Goal: Ask a question

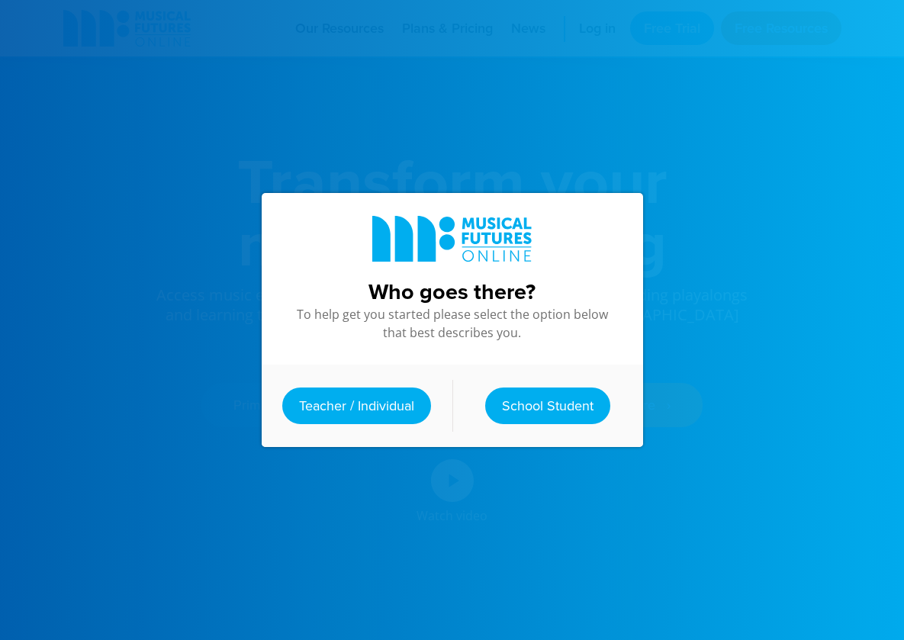
click at [736, 629] on div at bounding box center [452, 320] width 904 height 640
click at [745, 623] on div at bounding box center [452, 320] width 904 height 640
click at [755, 622] on div at bounding box center [452, 320] width 904 height 640
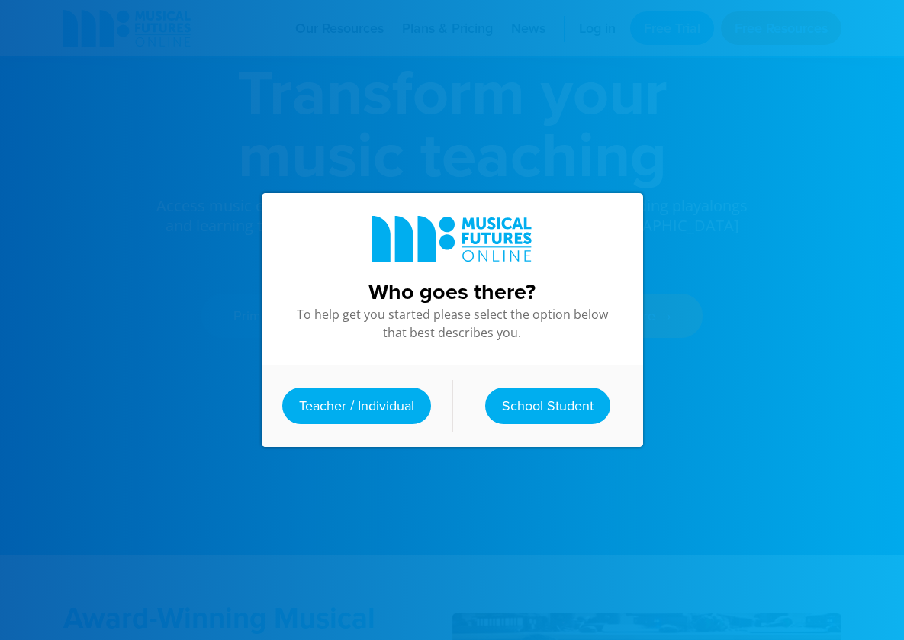
drag, startPoint x: 755, startPoint y: 622, endPoint x: 851, endPoint y: 563, distance: 113.3
click at [851, 563] on div at bounding box center [452, 320] width 904 height 640
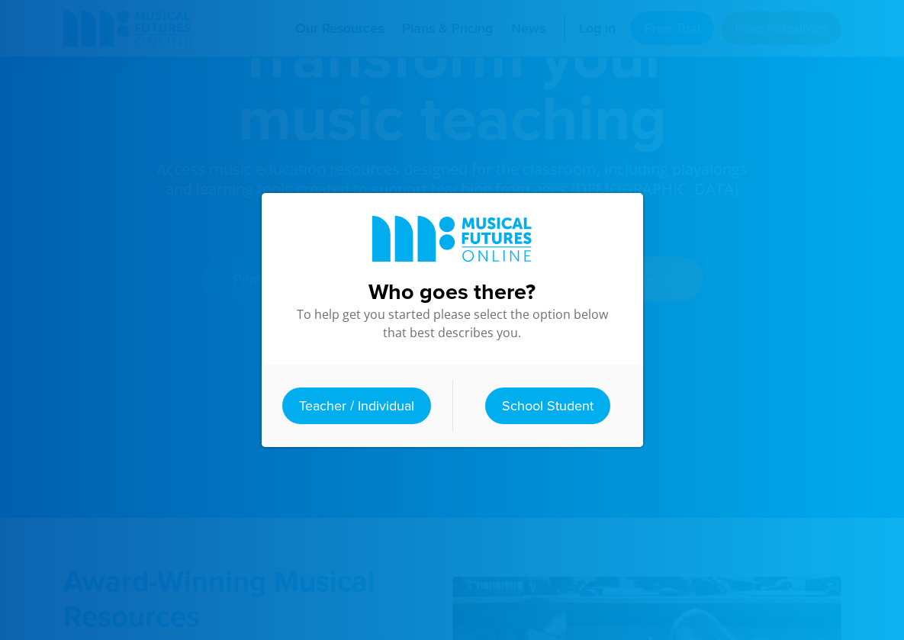
drag, startPoint x: 787, startPoint y: 388, endPoint x: 581, endPoint y: 500, distance: 234.9
click at [797, 365] on div at bounding box center [452, 320] width 904 height 640
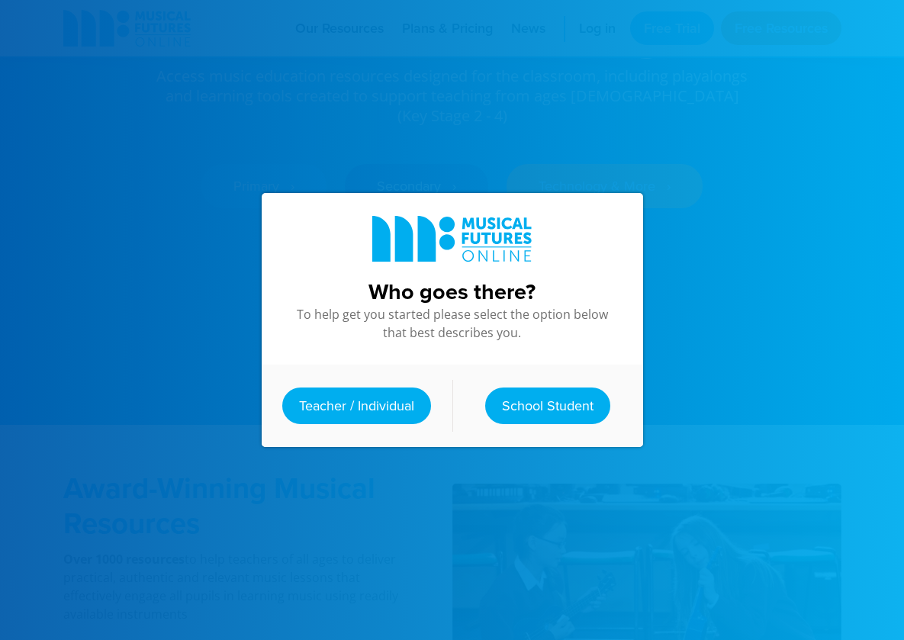
drag, startPoint x: 581, startPoint y: 500, endPoint x: 503, endPoint y: 566, distance: 102.3
click at [503, 566] on div "Who goes there? To help get you started please select the option below that bes…" at bounding box center [452, 320] width 412 height 640
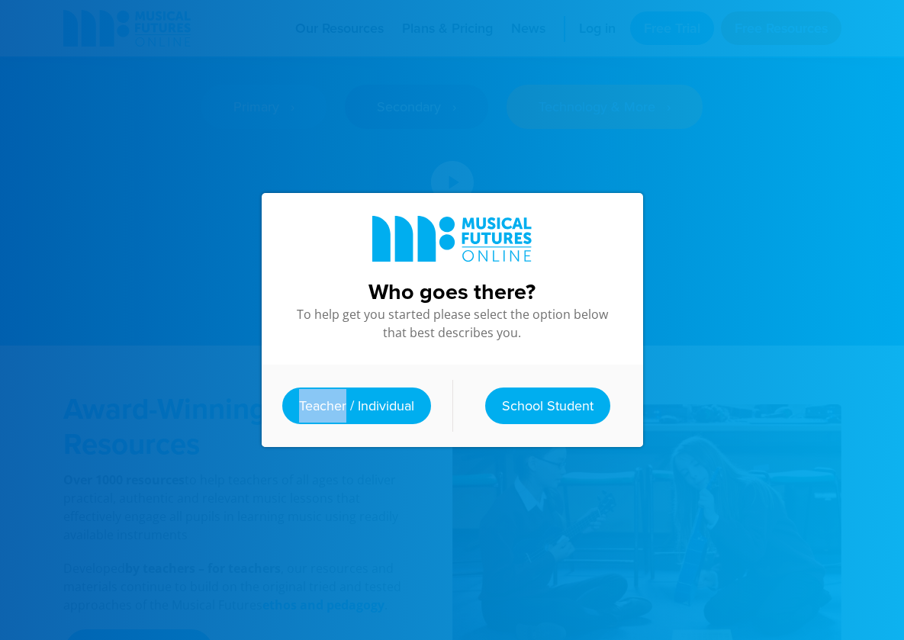
scroll to position [288, 0]
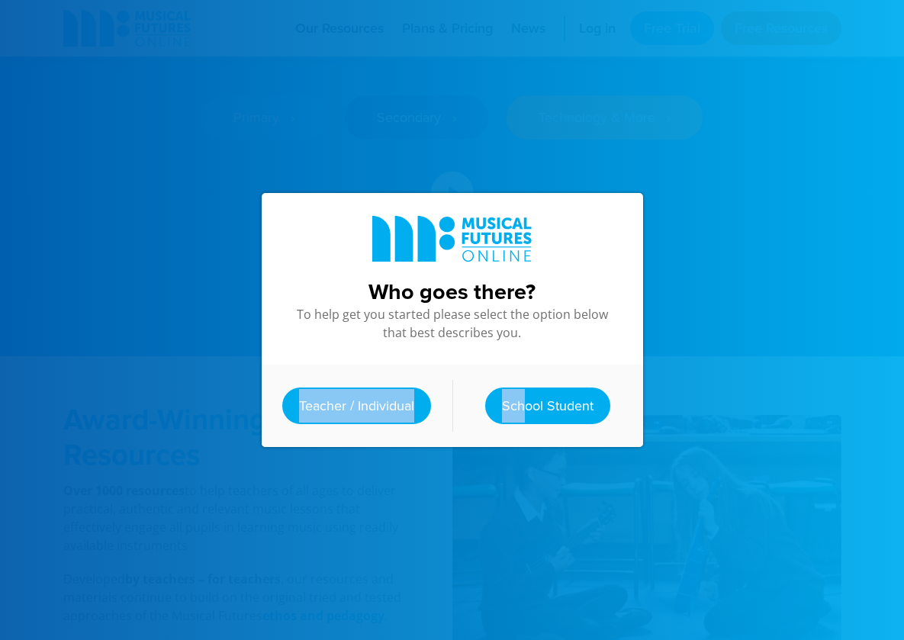
drag, startPoint x: 503, startPoint y: 566, endPoint x: 628, endPoint y: 389, distance: 216.8
click at [628, 389] on div "Who goes there? To help get you started please select the option below that bes…" at bounding box center [452, 320] width 412 height 640
drag, startPoint x: 628, startPoint y: 389, endPoint x: 709, endPoint y: 439, distance: 94.9
click at [709, 439] on div at bounding box center [452, 320] width 904 height 640
drag, startPoint x: 709, startPoint y: 439, endPoint x: 612, endPoint y: 430, distance: 97.3
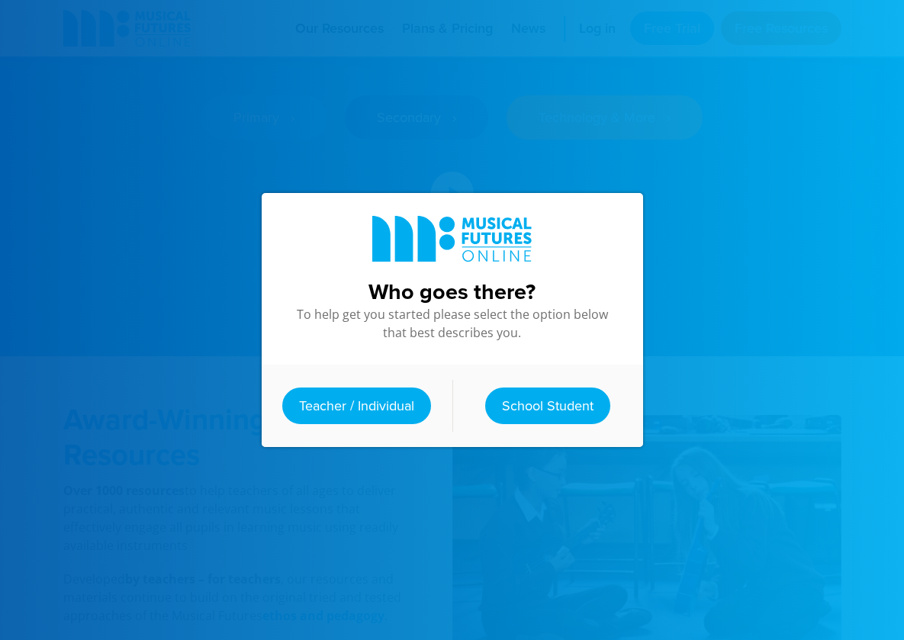
click at [612, 430] on div "Who goes there? To help get you started please select the option below that bes…" at bounding box center [452, 320] width 412 height 640
drag, startPoint x: 612, startPoint y: 430, endPoint x: 402, endPoint y: 214, distance: 301.1
click at [402, 216] on icon at bounding box center [452, 239] width 160 height 46
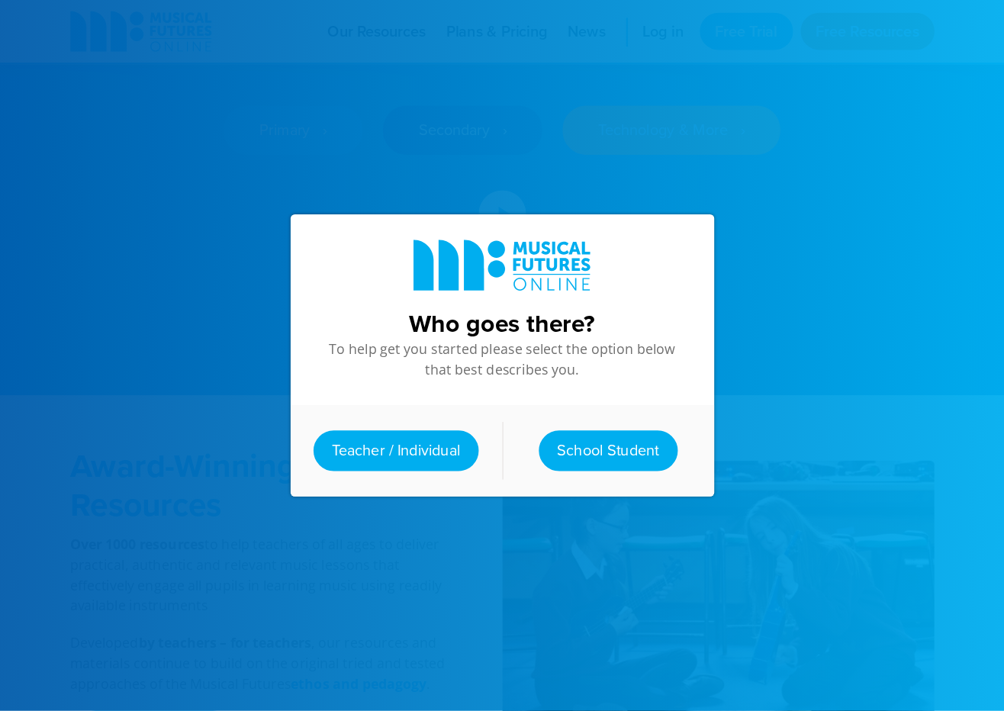
scroll to position [287, 0]
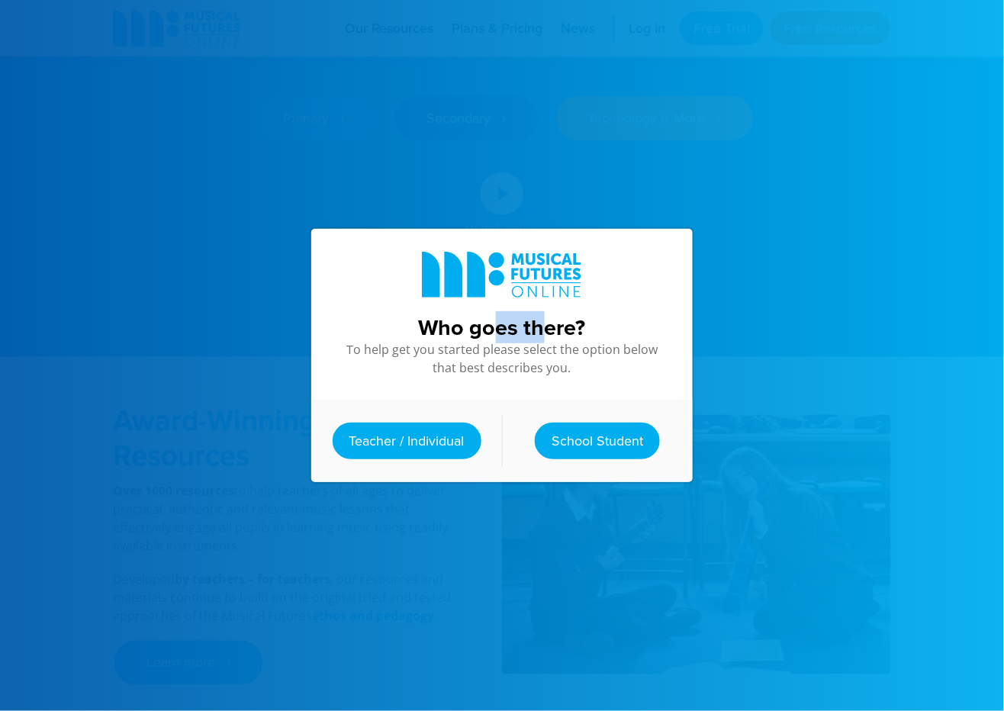
drag, startPoint x: 485, startPoint y: 331, endPoint x: 536, endPoint y: 333, distance: 51.1
click at [536, 333] on h3 "Who goes there?" at bounding box center [502, 327] width 320 height 27
click at [532, 330] on h3 "Who goes there?" at bounding box center [502, 327] width 320 height 27
drag, startPoint x: 532, startPoint y: 330, endPoint x: 490, endPoint y: 328, distance: 42.0
click at [523, 330] on h3 "Who goes there?" at bounding box center [502, 327] width 320 height 27
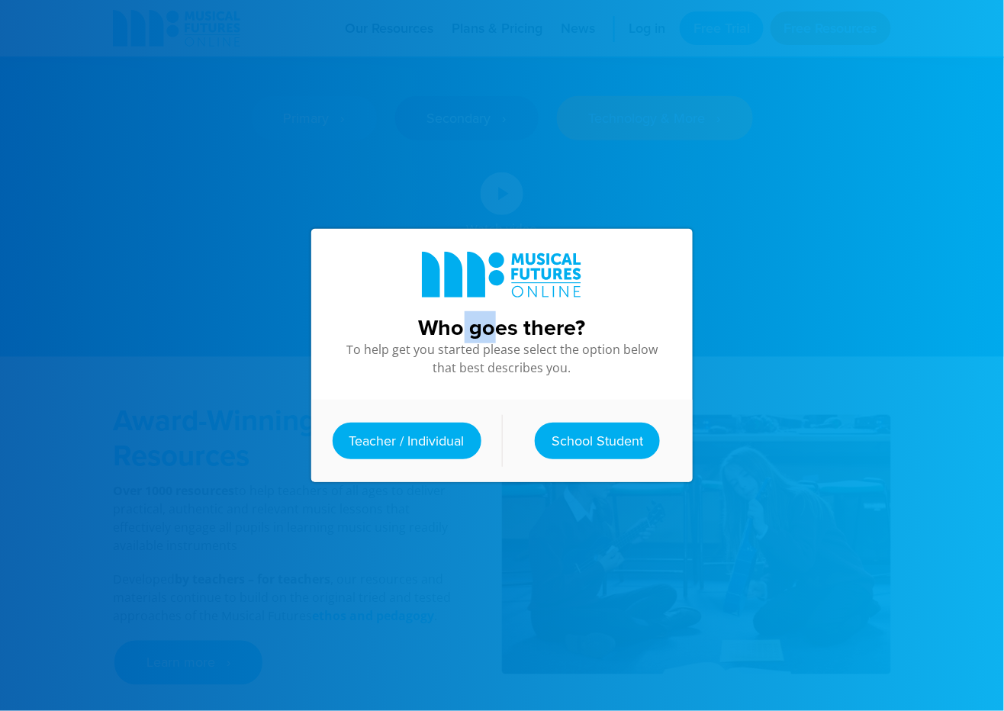
drag, startPoint x: 490, startPoint y: 328, endPoint x: 459, endPoint y: 332, distance: 30.8
click at [459, 333] on h3 "Who goes there?" at bounding box center [502, 327] width 320 height 27
drag, startPoint x: 452, startPoint y: 328, endPoint x: 552, endPoint y: 320, distance: 100.3
click at [552, 320] on h3 "Who goes there?" at bounding box center [502, 327] width 320 height 27
click at [511, 314] on h3 "Who goes there?" at bounding box center [502, 327] width 320 height 27
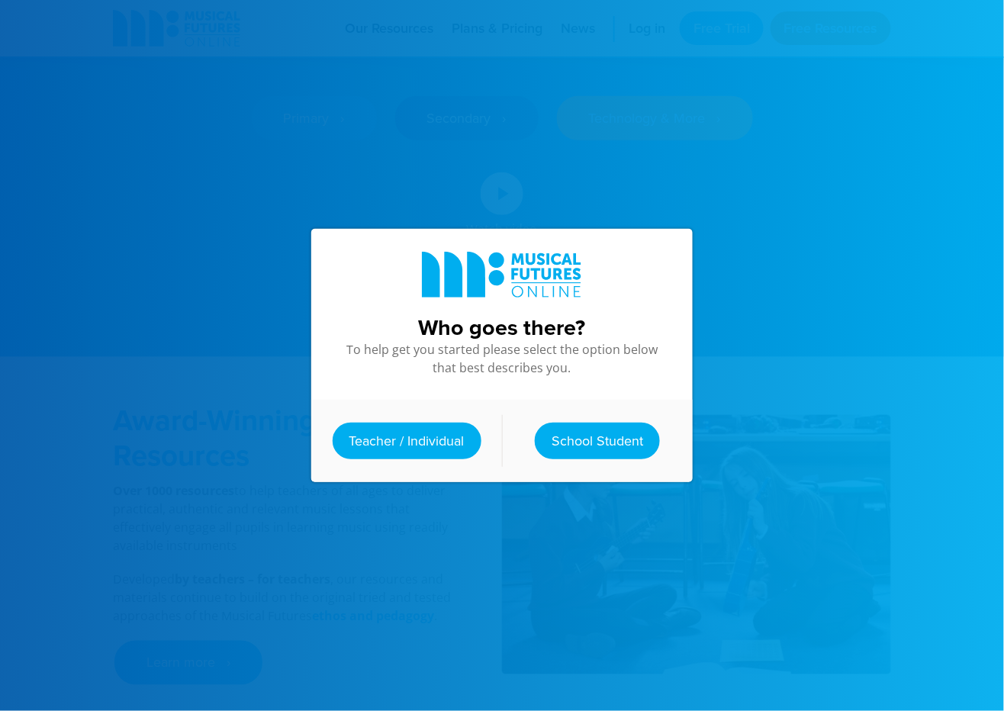
click at [496, 314] on h3 "Who goes there?" at bounding box center [502, 327] width 320 height 27
drag, startPoint x: 468, startPoint y: 326, endPoint x: 352, endPoint y: 329, distance: 115.3
click at [352, 329] on h3 "Who goes there?" at bounding box center [502, 327] width 320 height 27
click at [526, 326] on h3 "Who goes there?" at bounding box center [502, 327] width 320 height 27
click at [528, 330] on h3 "Who goes there?" at bounding box center [502, 327] width 320 height 27
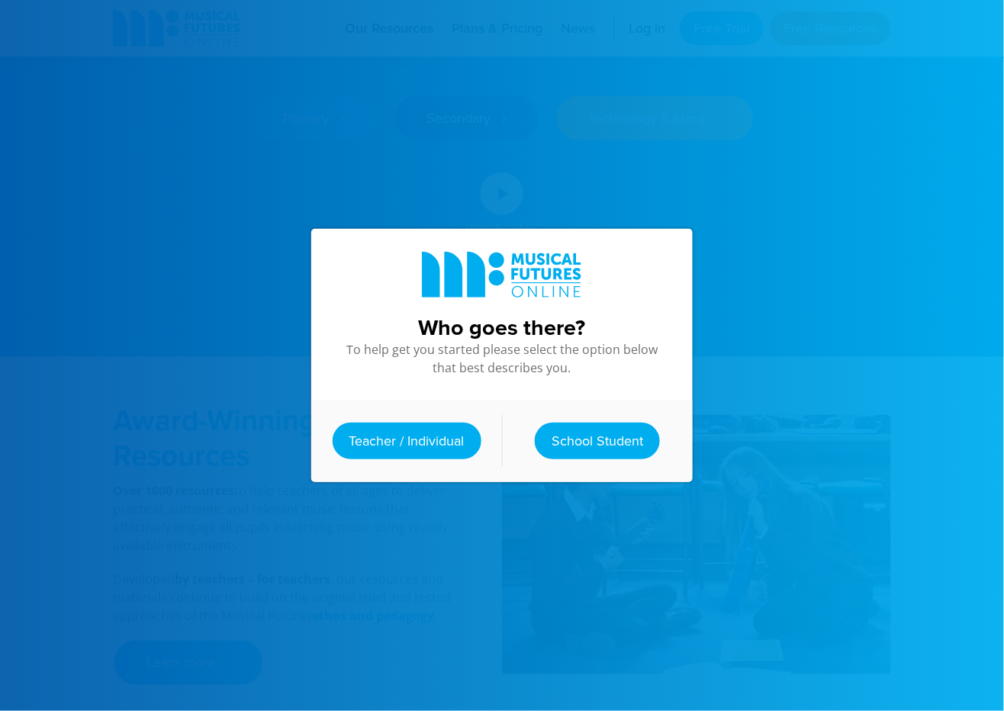
click at [541, 327] on h3 "Who goes there?" at bounding box center [502, 327] width 320 height 27
click at [502, 336] on div "Who goes there? To help get you started please select the option below that bes…" at bounding box center [501, 315] width 381 height 172
click at [507, 333] on h3 "Who goes there?" at bounding box center [502, 327] width 320 height 27
drag, startPoint x: 507, startPoint y: 332, endPoint x: 499, endPoint y: 349, distance: 19.1
click at [499, 349] on div "Who goes there? To help get you started please select the option below that bes…" at bounding box center [501, 315] width 381 height 172
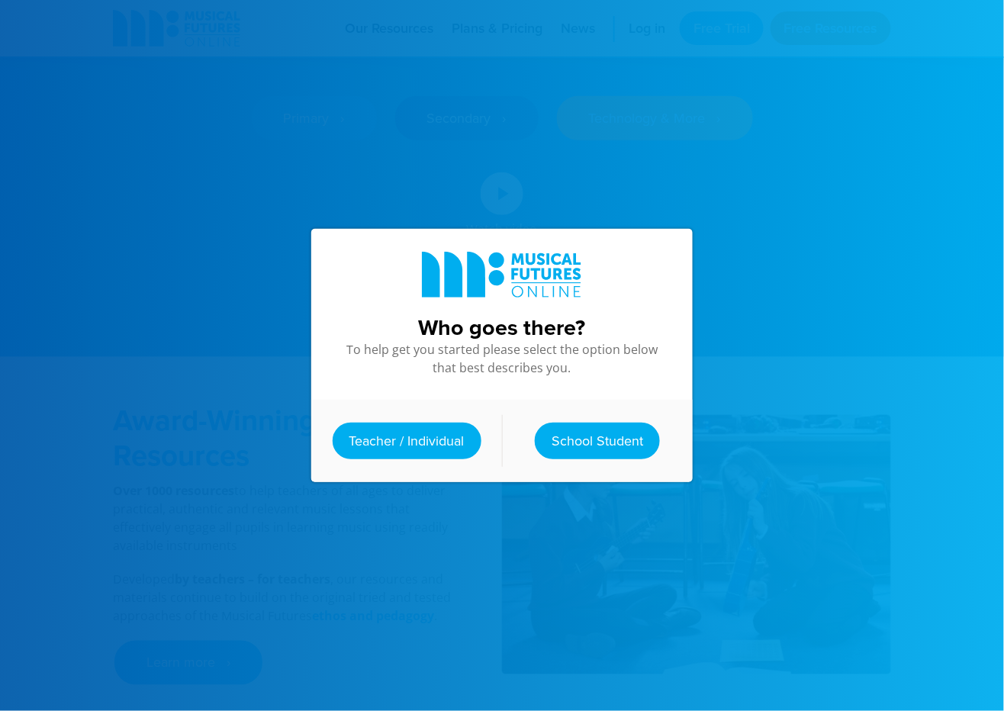
click at [499, 362] on p "To help get you started please select the option below that best describes you." at bounding box center [502, 358] width 320 height 37
click at [604, 444] on link "School Student" at bounding box center [597, 441] width 125 height 37
